Goal: Task Accomplishment & Management: Manage account settings

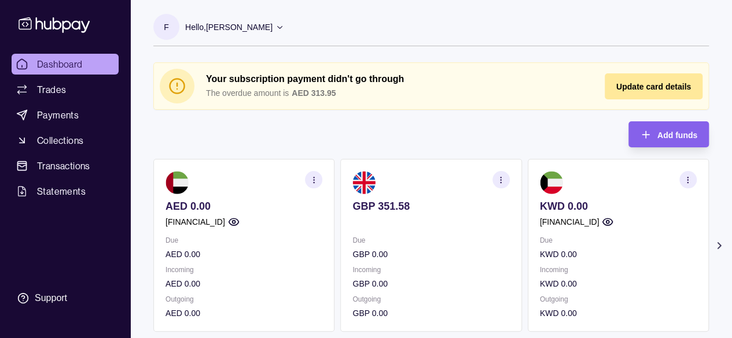
scroll to position [12, 0]
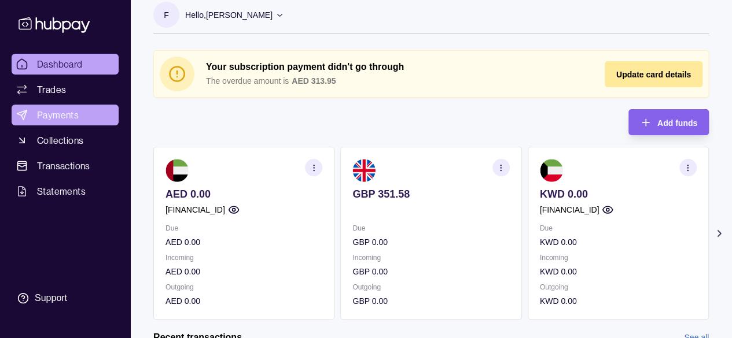
click at [51, 115] on span "Payments" at bounding box center [58, 115] width 42 height 14
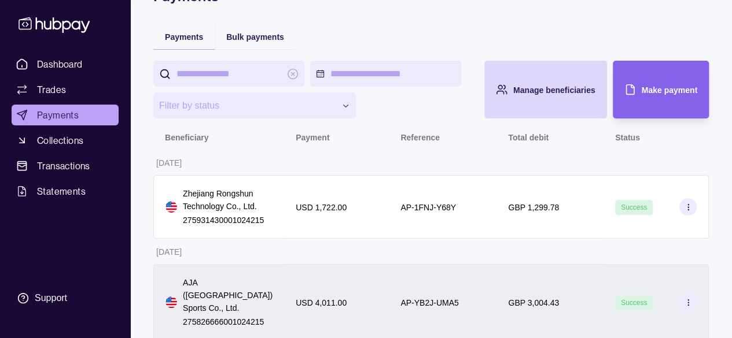
scroll to position [53, 0]
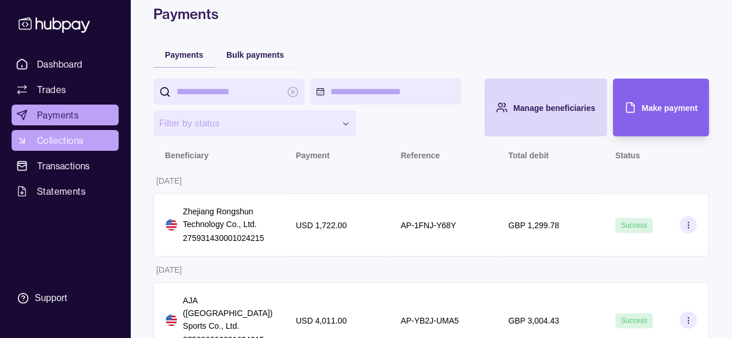
click at [86, 138] on link "Collections" at bounding box center [65, 140] width 107 height 21
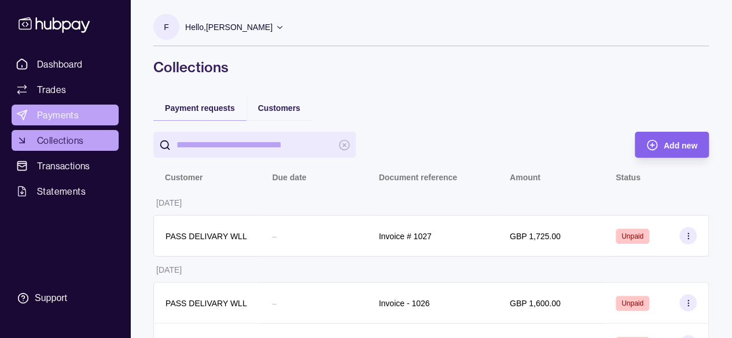
click at [63, 110] on span "Payments" at bounding box center [58, 115] width 42 height 14
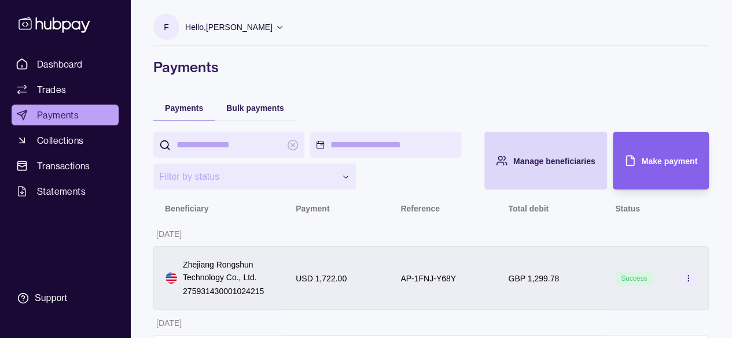
scroll to position [71, 0]
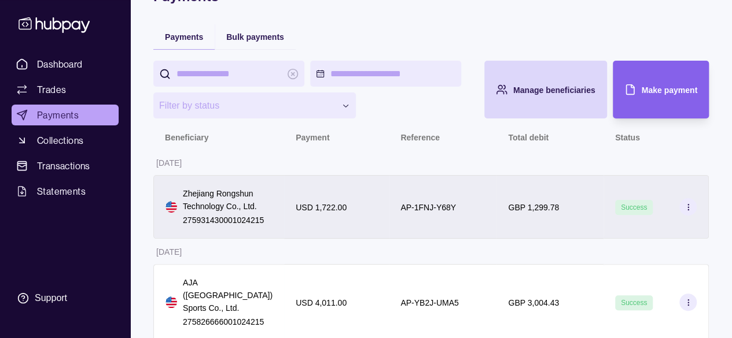
click at [690, 211] on section at bounding box center [687, 206] width 17 height 17
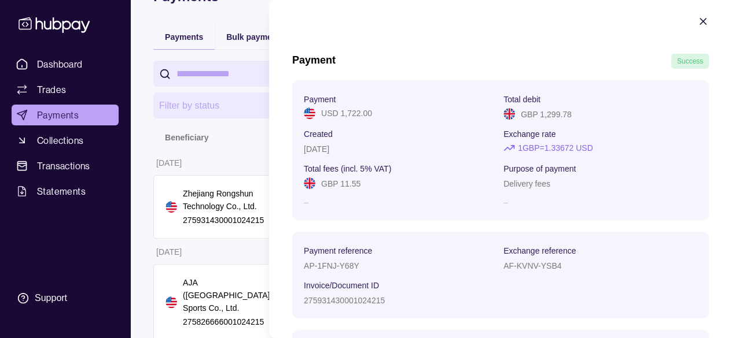
scroll to position [0, 0]
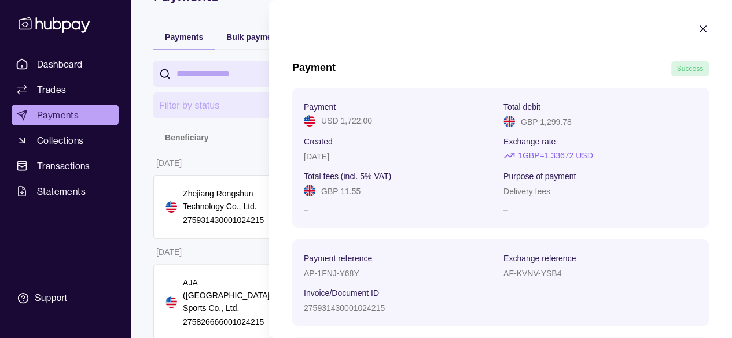
click at [697, 28] on icon "button" at bounding box center [703, 29] width 12 height 12
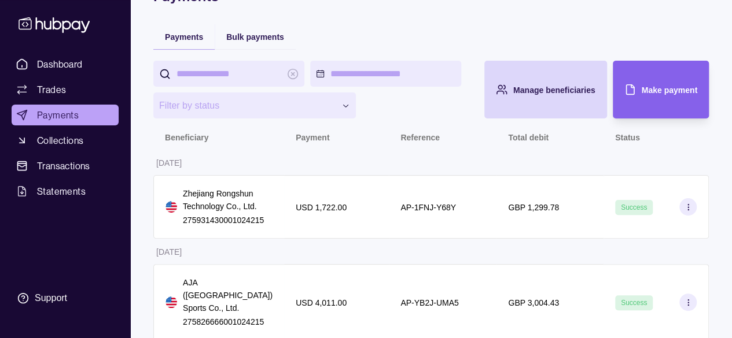
click at [414, 217] on div "AP-1FNJ-Y68Y" at bounding box center [443, 207] width 108 height 64
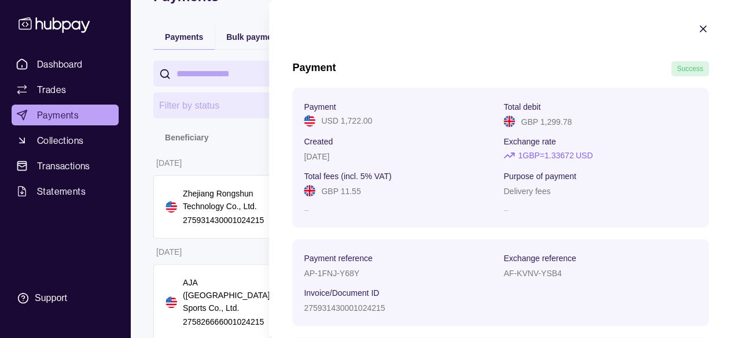
click at [687, 26] on section "Payment Success Payment USD 1,722.00 Total debit GBP 1,299.78 Created [DATE] Ex…" at bounding box center [500, 212] width 463 height 425
click at [697, 33] on icon "button" at bounding box center [703, 29] width 12 height 12
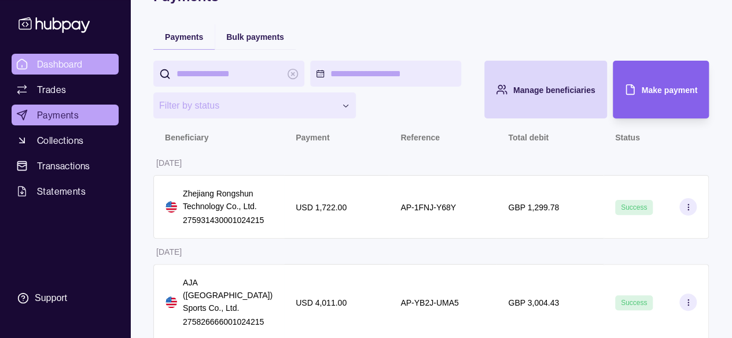
click at [60, 60] on span "Dashboard" at bounding box center [60, 64] width 46 height 14
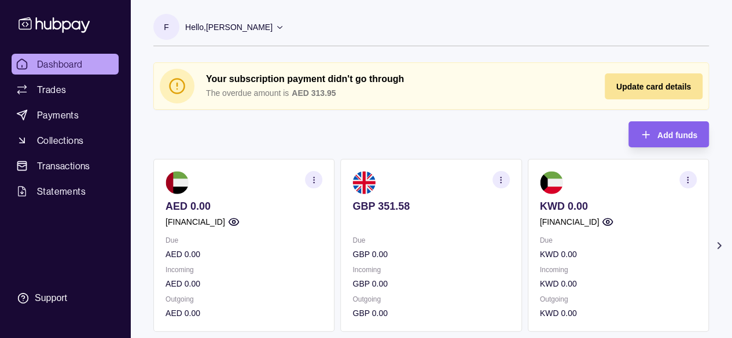
click at [634, 81] on div "Update card details" at bounding box center [653, 86] width 75 height 14
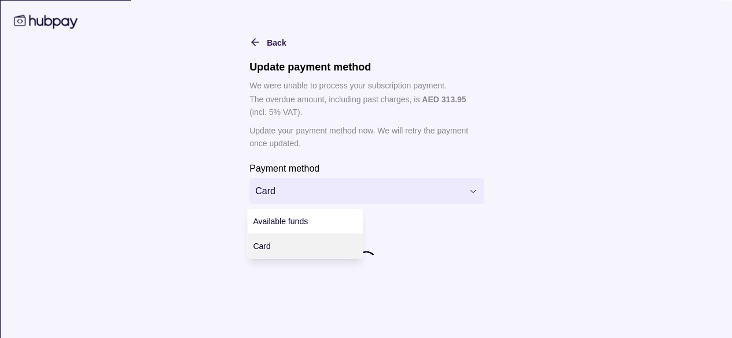
click at [288, 199] on html "Dashboard Trades Payments Collections Transactions Statements Support F Hello, …" at bounding box center [366, 331] width 732 height 663
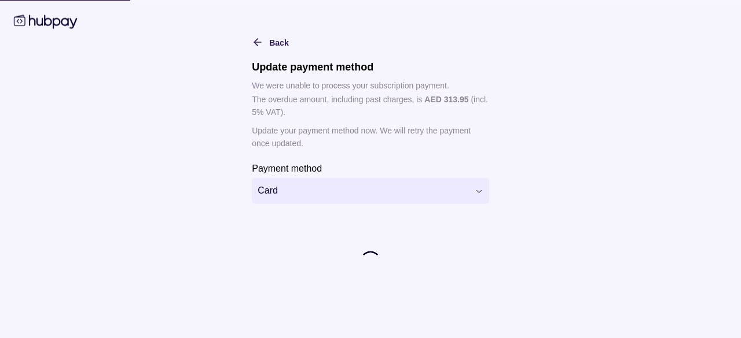
click at [288, 199] on html "Dashboard Trades Payments Collections Transactions Statements Support F Hello, …" at bounding box center [370, 331] width 741 height 663
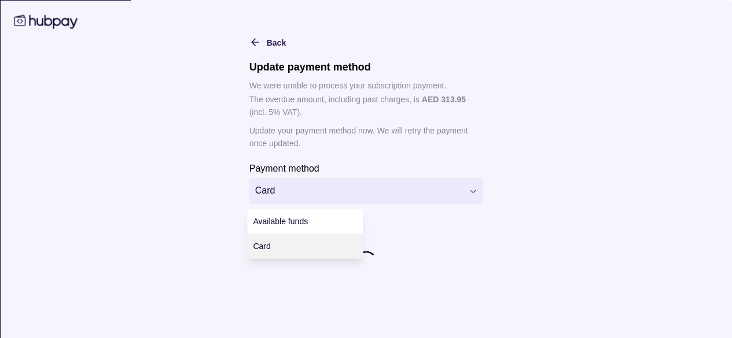
click at [322, 196] on html "Dashboard Trades Payments Collections Transactions Statements Support F Hello, …" at bounding box center [366, 331] width 732 height 663
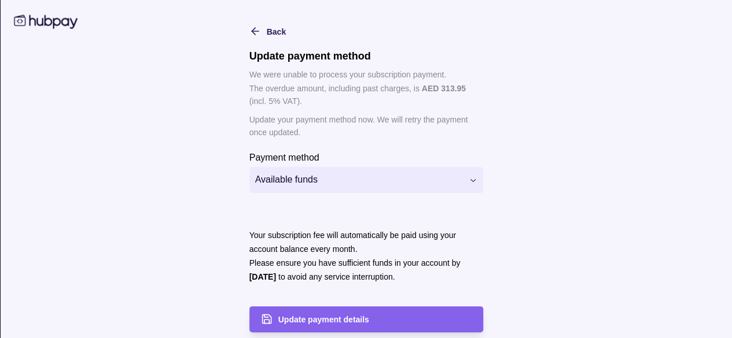
scroll to position [16, 0]
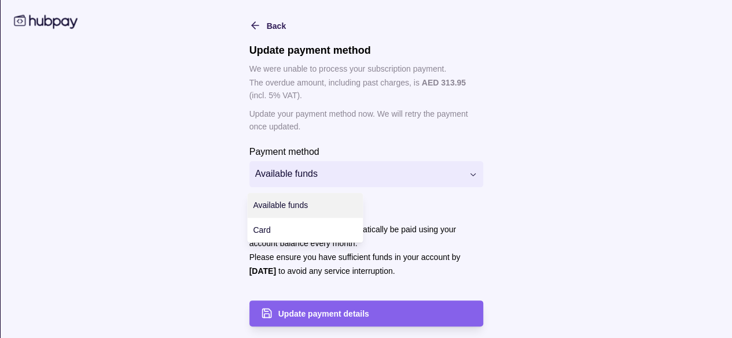
click at [311, 167] on html "Dashboard Trades Payments Collections Transactions Statements Support F Hello, …" at bounding box center [366, 331] width 732 height 663
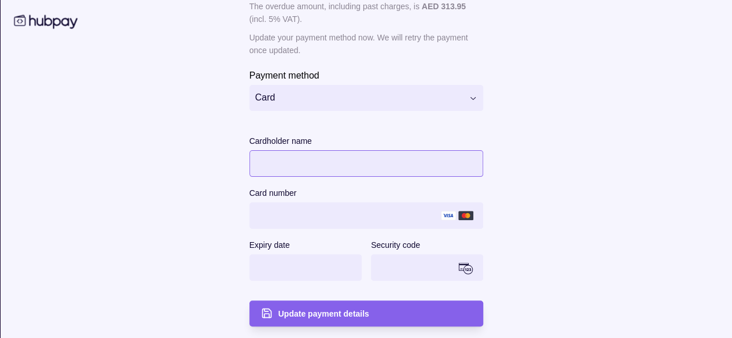
scroll to position [58, 0]
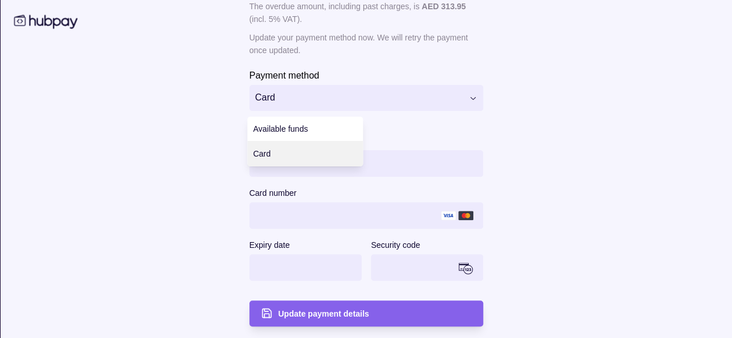
click at [284, 102] on html "Dashboard Trades Payments Collections Transactions Statements Support F Hello, …" at bounding box center [366, 273] width 732 height 663
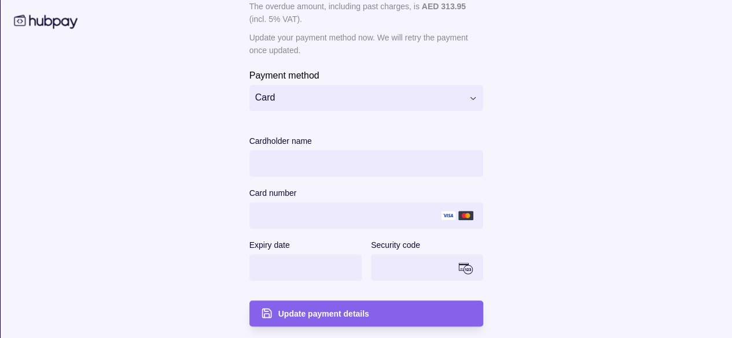
scroll to position [0, 0]
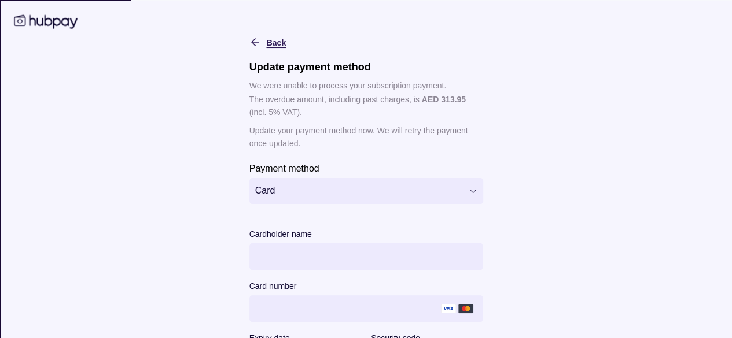
click at [249, 41] on icon "button" at bounding box center [255, 42] width 12 height 12
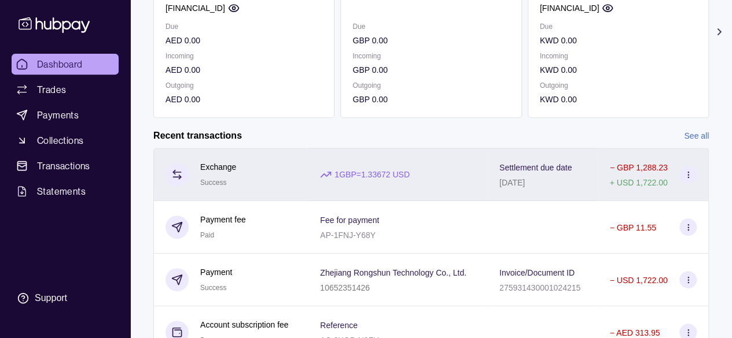
scroll to position [231, 0]
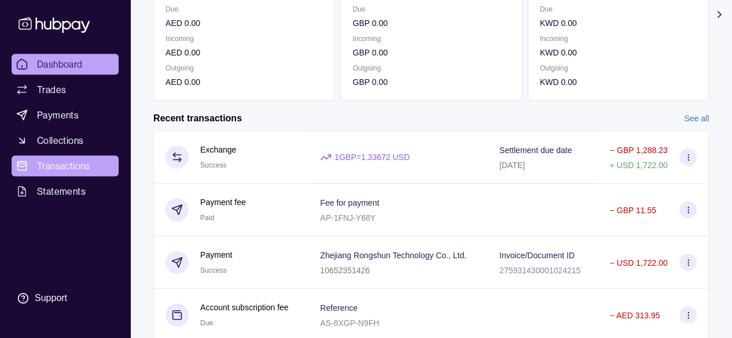
click at [58, 168] on span "Transactions" at bounding box center [63, 166] width 53 height 14
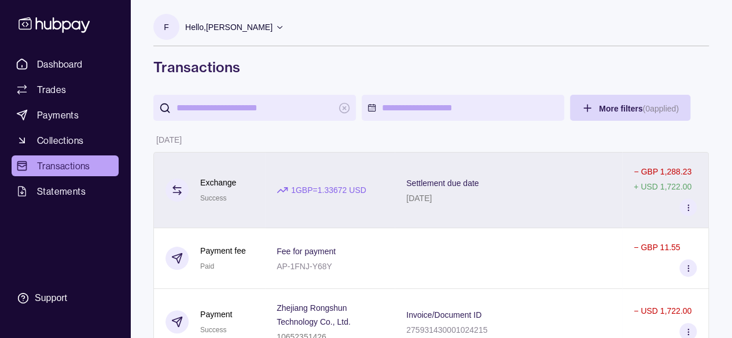
click at [684, 209] on icon at bounding box center [688, 208] width 9 height 9
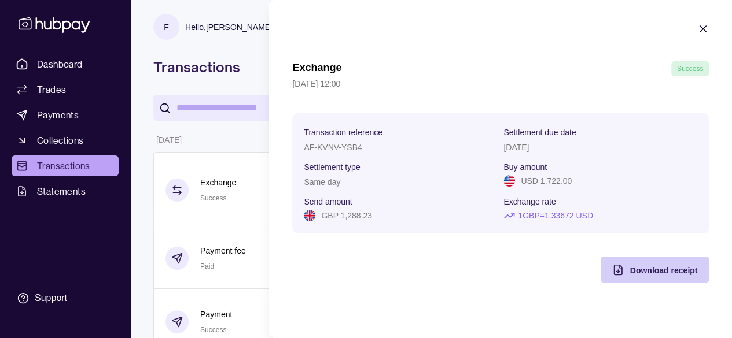
click at [632, 272] on span "Download receipt" at bounding box center [664, 270] width 68 height 9
click at [697, 31] on icon "button" at bounding box center [703, 29] width 12 height 12
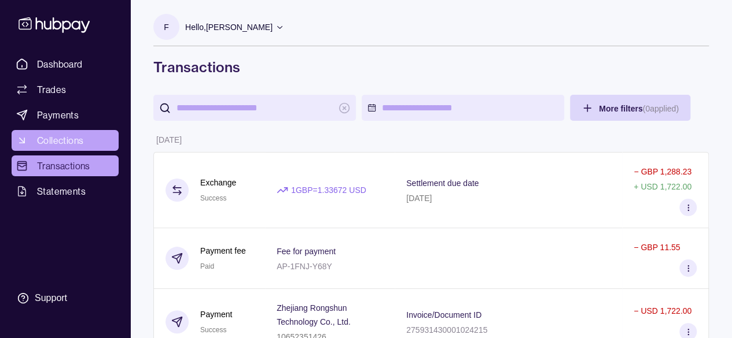
click at [64, 134] on span "Collections" at bounding box center [60, 141] width 46 height 14
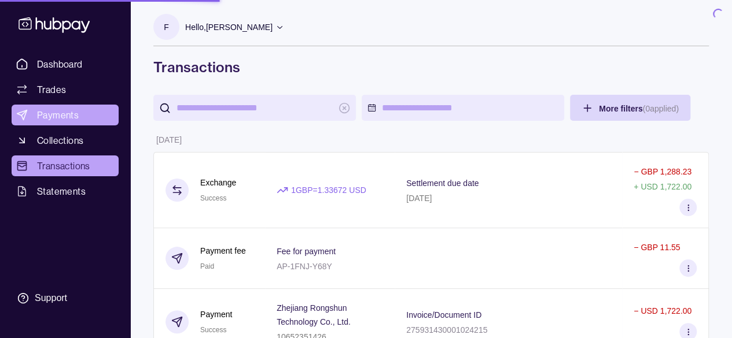
click at [58, 114] on span "Payments" at bounding box center [58, 115] width 42 height 14
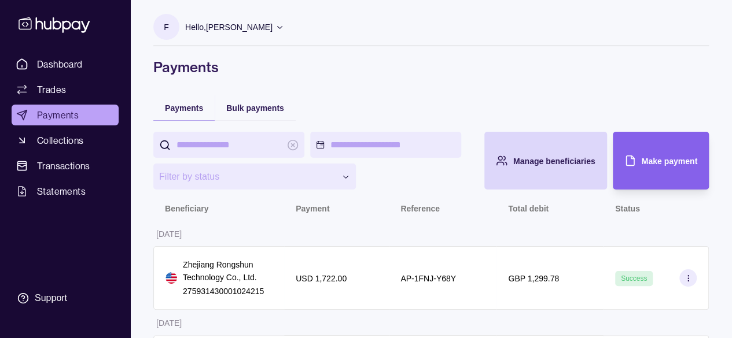
scroll to position [58, 0]
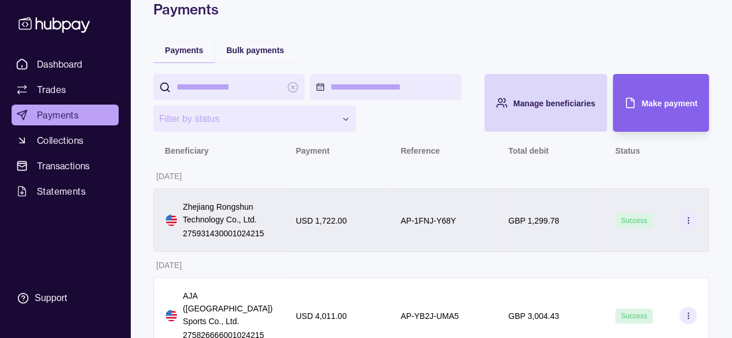
click at [693, 219] on section at bounding box center [687, 220] width 17 height 17
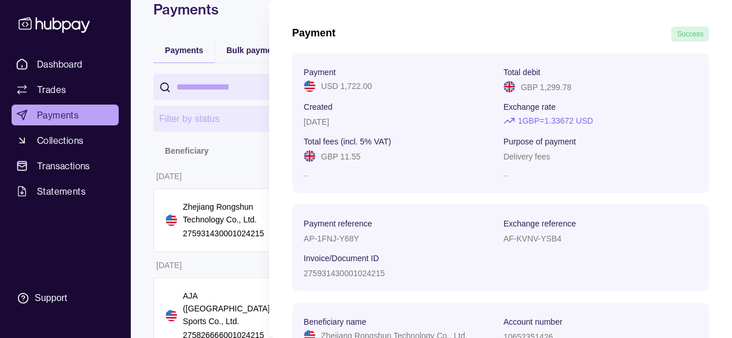
scroll to position [0, 0]
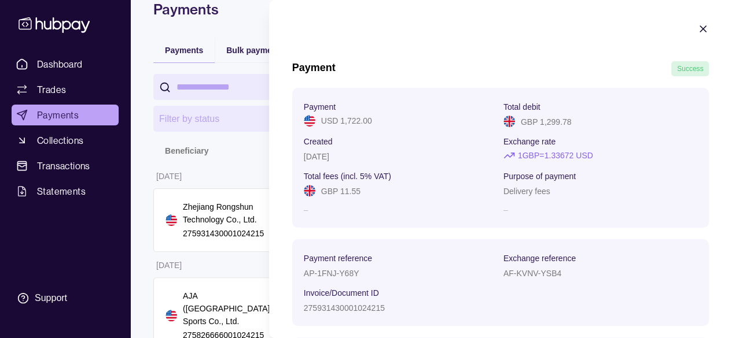
click at [692, 22] on section "Payment Success Payment USD 1,722.00 Total debit GBP 1,299.78 Created [DATE] Ex…" at bounding box center [500, 212] width 463 height 425
click at [699, 31] on icon "button" at bounding box center [703, 29] width 12 height 12
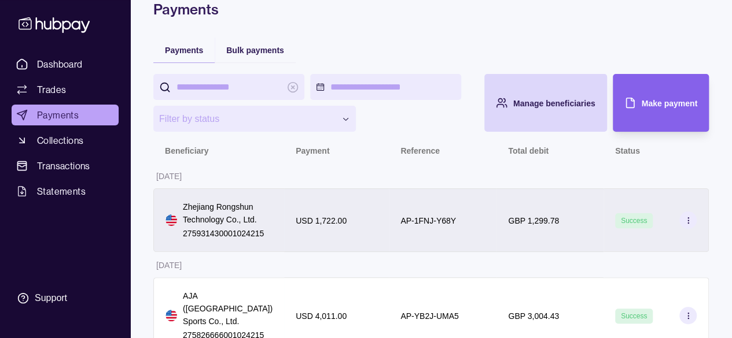
click at [520, 231] on div "GBP 1,299.78" at bounding box center [549, 221] width 107 height 64
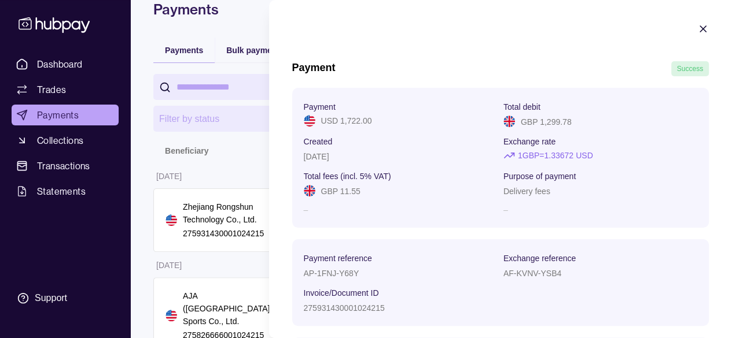
click at [697, 31] on icon "button" at bounding box center [703, 29] width 12 height 12
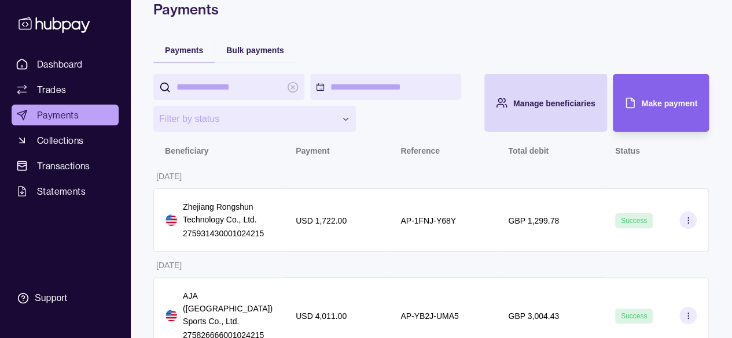
click at [496, 212] on div "GBP 1,299.78" at bounding box center [549, 221] width 107 height 64
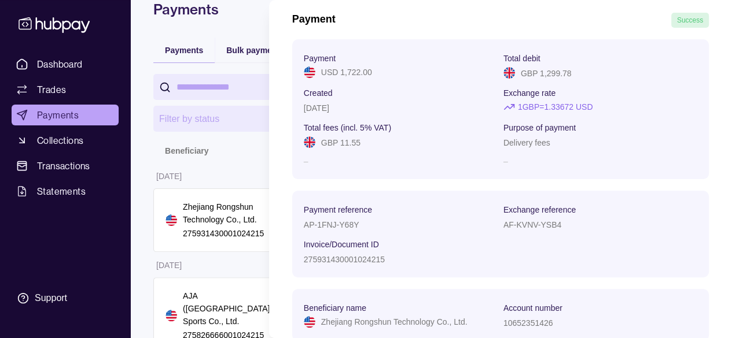
scroll to position [86, 0]
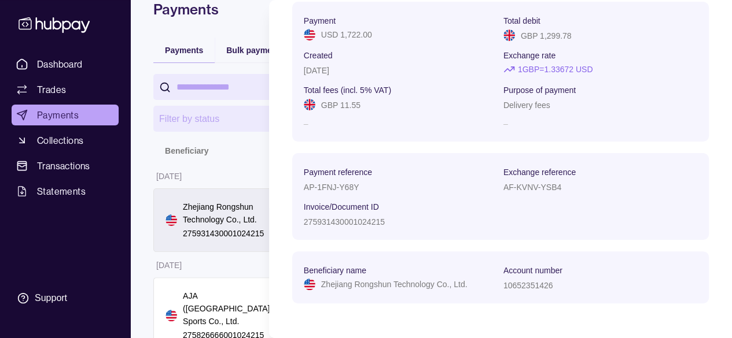
drag, startPoint x: 393, startPoint y: 217, endPoint x: 228, endPoint y: 214, distance: 165.5
click at [229, 214] on html "**********" at bounding box center [366, 154] width 732 height 424
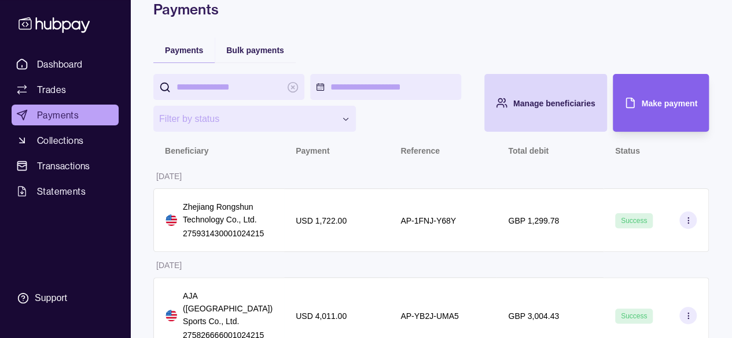
drag, startPoint x: 229, startPoint y: 214, endPoint x: 219, endPoint y: 240, distance: 28.4
click at [219, 240] on div "Zhejiang Rongshun Technology Co., Ltd. 275931430001024215" at bounding box center [218, 221] width 131 height 64
click at [219, 240] on html "**********" at bounding box center [366, 154] width 732 height 424
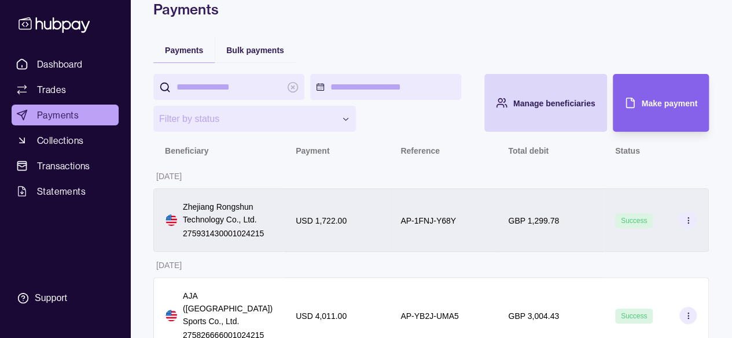
click at [218, 240] on div "Zhejiang Rongshun Technology Co., Ltd. 275931430001024215" at bounding box center [218, 221] width 131 height 64
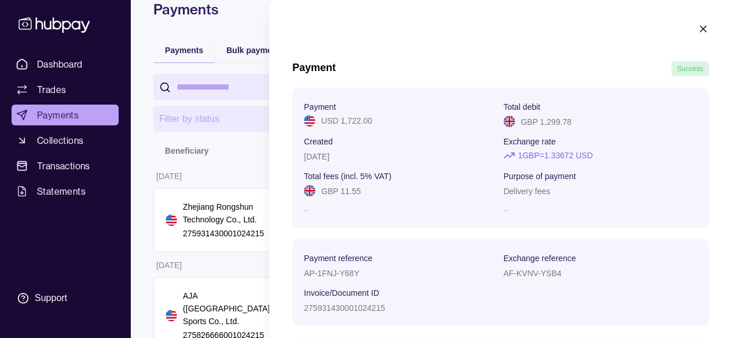
click at [49, 53] on html "**********" at bounding box center [366, 154] width 732 height 424
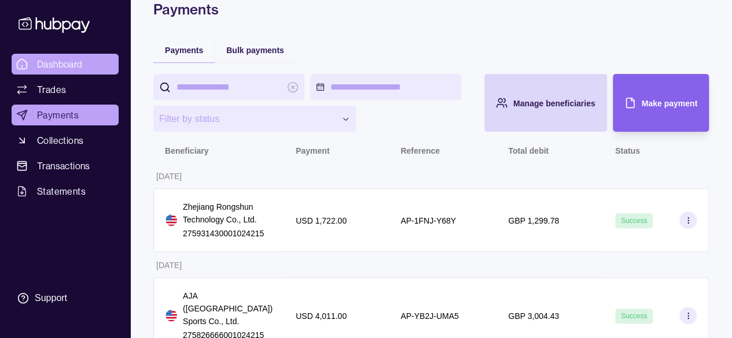
click at [51, 60] on span "Dashboard" at bounding box center [60, 64] width 46 height 14
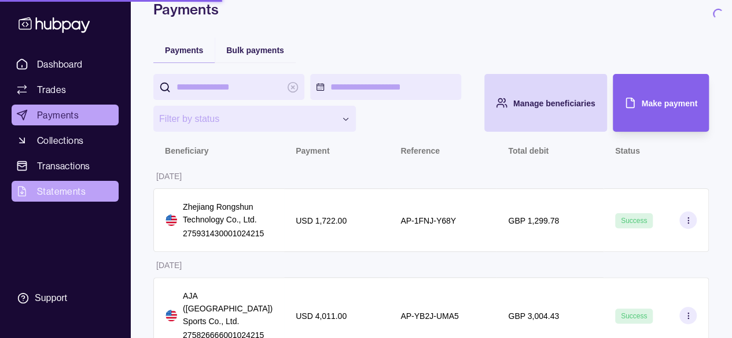
click at [32, 196] on link "Statements" at bounding box center [65, 191] width 107 height 21
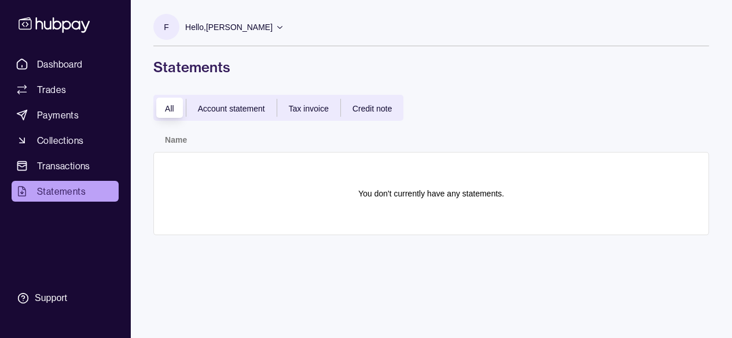
scroll to position [1, 0]
click at [235, 108] on span "Account statement" at bounding box center [231, 108] width 67 height 9
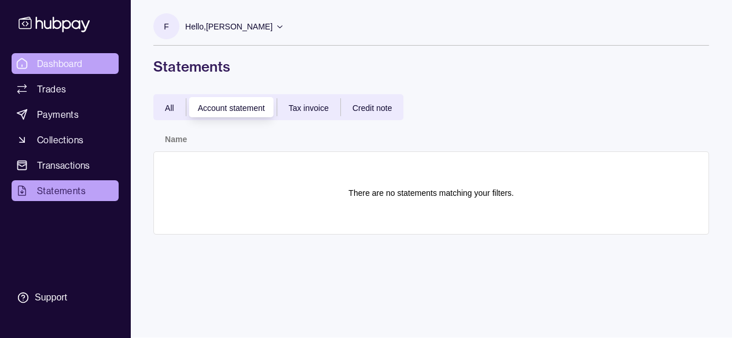
click at [54, 67] on span "Dashboard" at bounding box center [60, 64] width 46 height 14
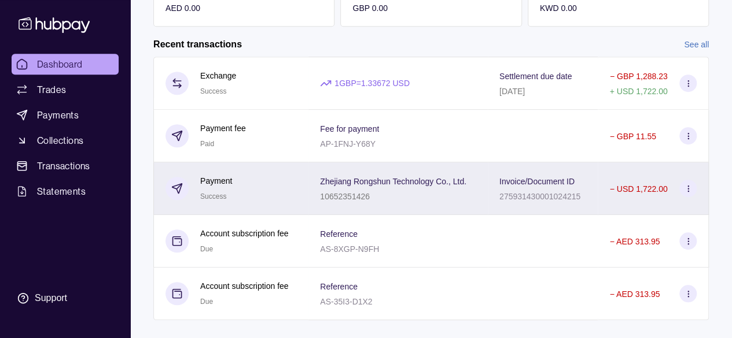
scroll to position [323, 0]
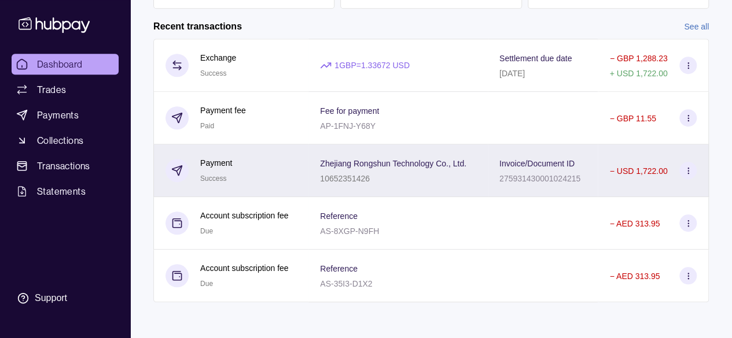
click at [432, 176] on div "10652351426" at bounding box center [393, 178] width 146 height 14
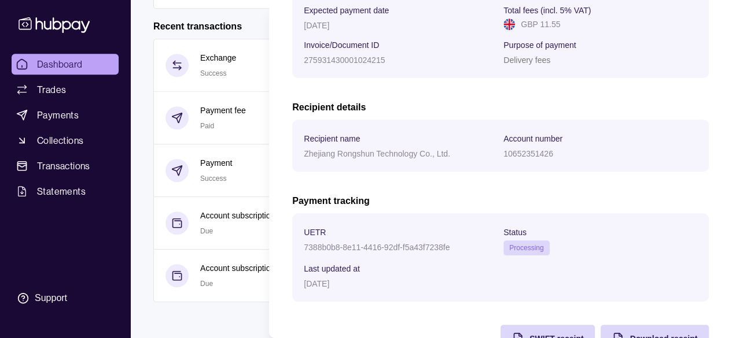
scroll to position [266, 0]
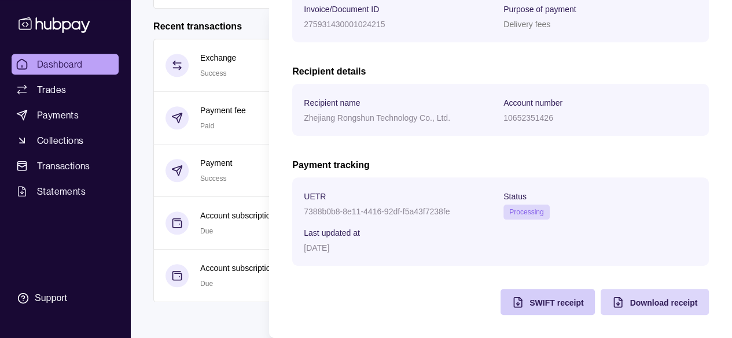
click at [529, 302] on span "SWIFT receipt" at bounding box center [556, 303] width 54 height 9
